Goal: Book appointment/travel/reservation

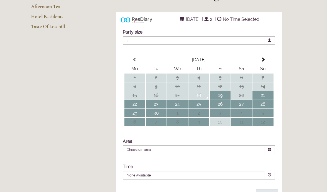
scroll to position [95, 0]
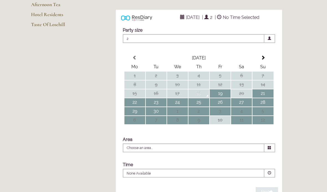
click at [268, 149] on icon at bounding box center [269, 148] width 4 height 4
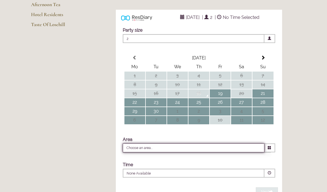
click at [263, 152] on input "Choose an area..." at bounding box center [193, 147] width 141 height 9
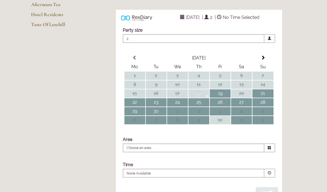
click at [270, 149] on icon at bounding box center [269, 148] width 4 height 4
click at [269, 149] on icon at bounding box center [269, 148] width 4 height 4
click at [221, 97] on td "19" at bounding box center [220, 93] width 21 height 8
type input "Any Area"
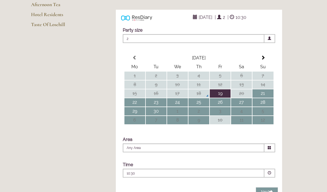
click at [269, 149] on icon at bounding box center [269, 148] width 4 height 4
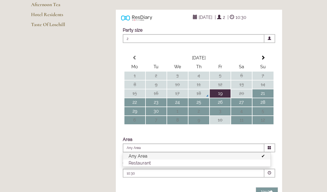
click at [270, 149] on icon at bounding box center [269, 148] width 4 height 4
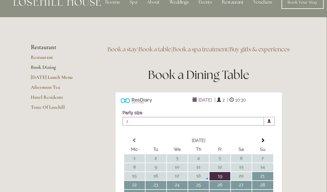
scroll to position [13, 1]
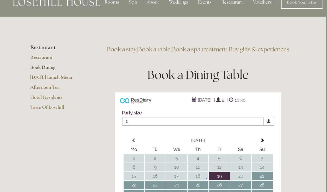
click at [57, 95] on link "Hotel Residents" at bounding box center [56, 99] width 53 height 10
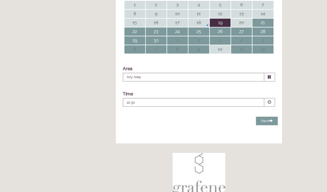
scroll to position [165, 0]
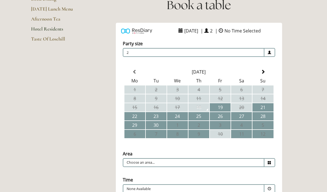
scroll to position [81, 0]
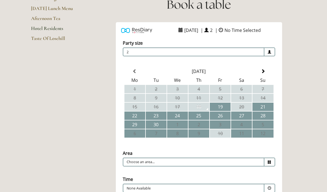
click at [222, 105] on td "19" at bounding box center [220, 106] width 21 height 8
click at [267, 164] on span at bounding box center [269, 161] width 11 height 9
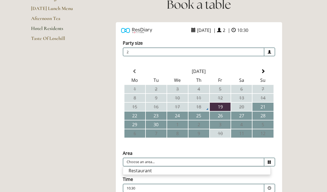
click at [294, 122] on div "ResDiary Widget [DATE] | 2 | 10:30 Choose a Venue" at bounding box center [199, 118] width 194 height 193
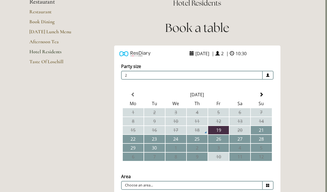
scroll to position [58, 0]
